Goal: Find specific page/section: Find specific page/section

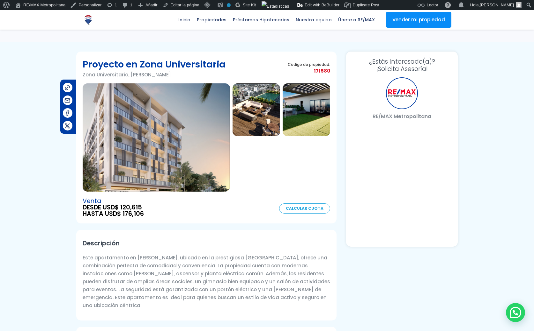
scroll to position [275, 0]
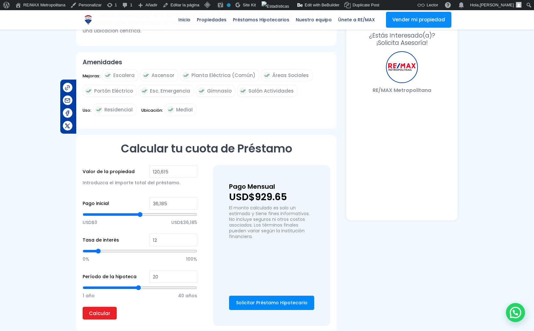
select select "DO"
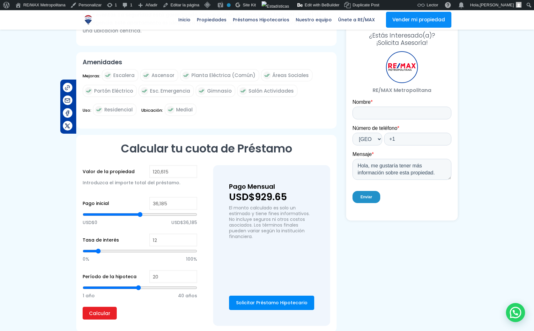
scroll to position [0, 0]
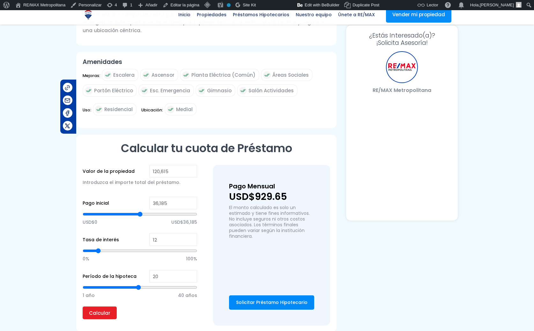
select select "DO"
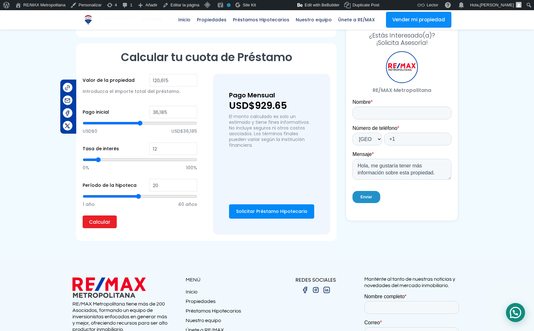
scroll to position [366, 0]
click at [516, 309] on div at bounding box center [515, 312] width 19 height 19
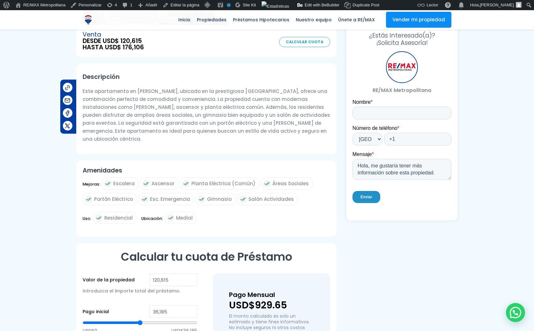
scroll to position [0, 0]
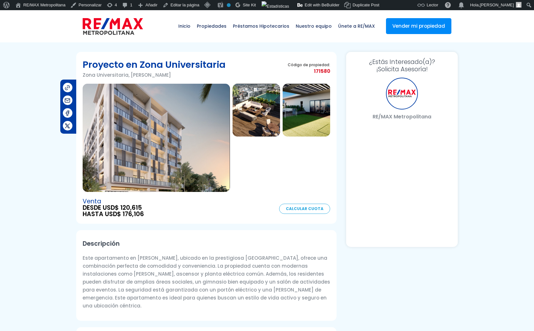
select select "DO"
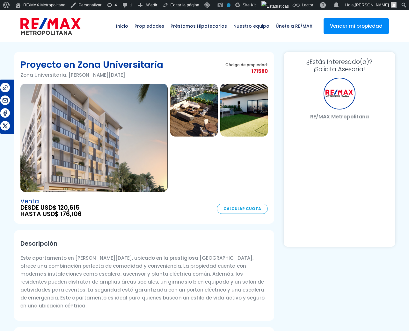
select select "DO"
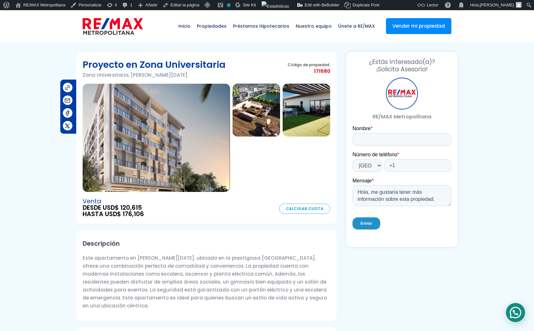
click at [409, 311] on div at bounding box center [515, 312] width 19 height 19
